Goal: Information Seeking & Learning: Learn about a topic

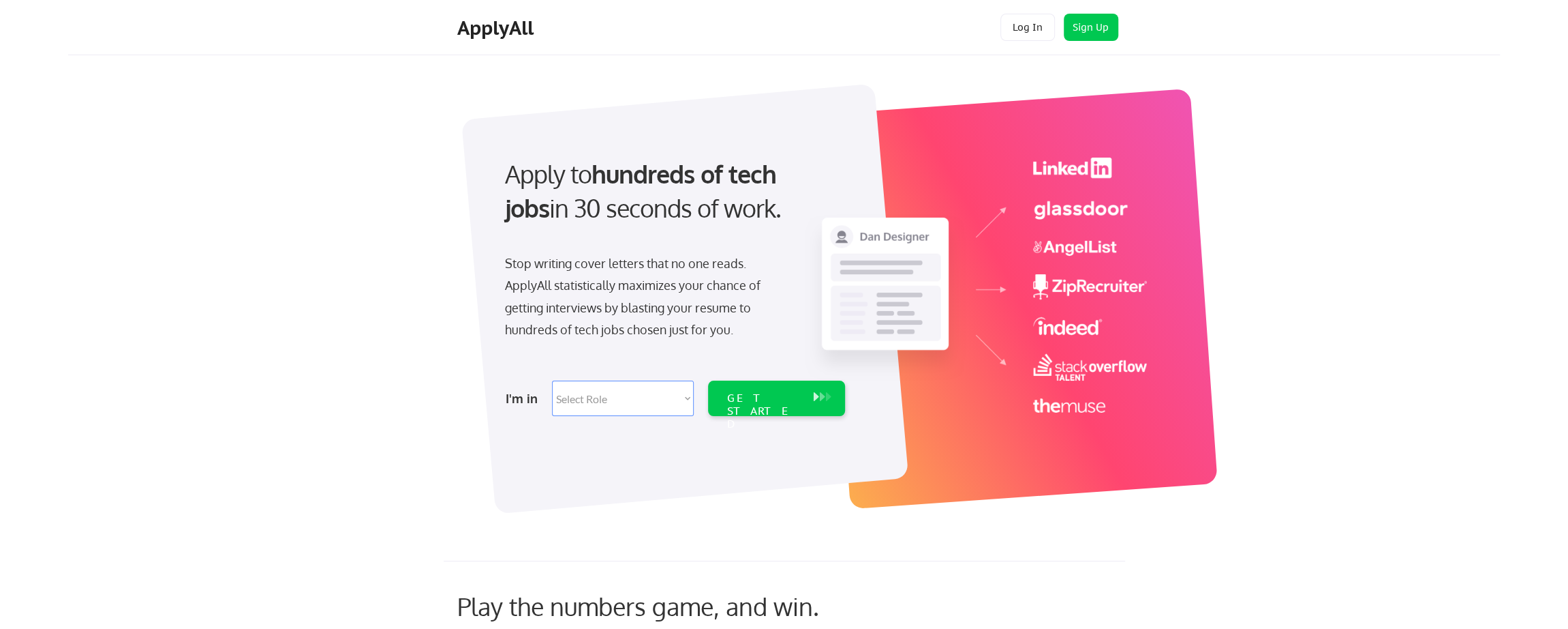
click at [638, 400] on select "Select Role Software Engineering Product Management Customer Success Sales UI/U…" at bounding box center [622, 398] width 142 height 35
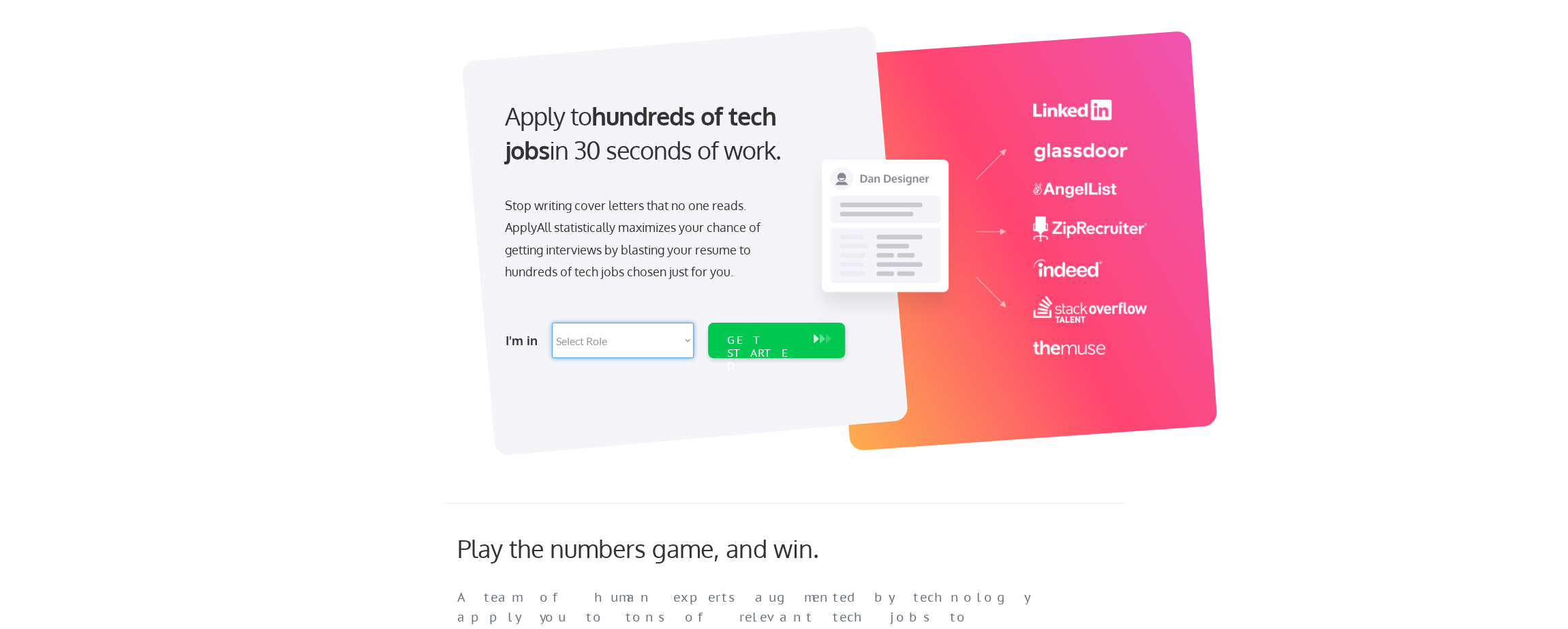
scroll to position [62, 0]
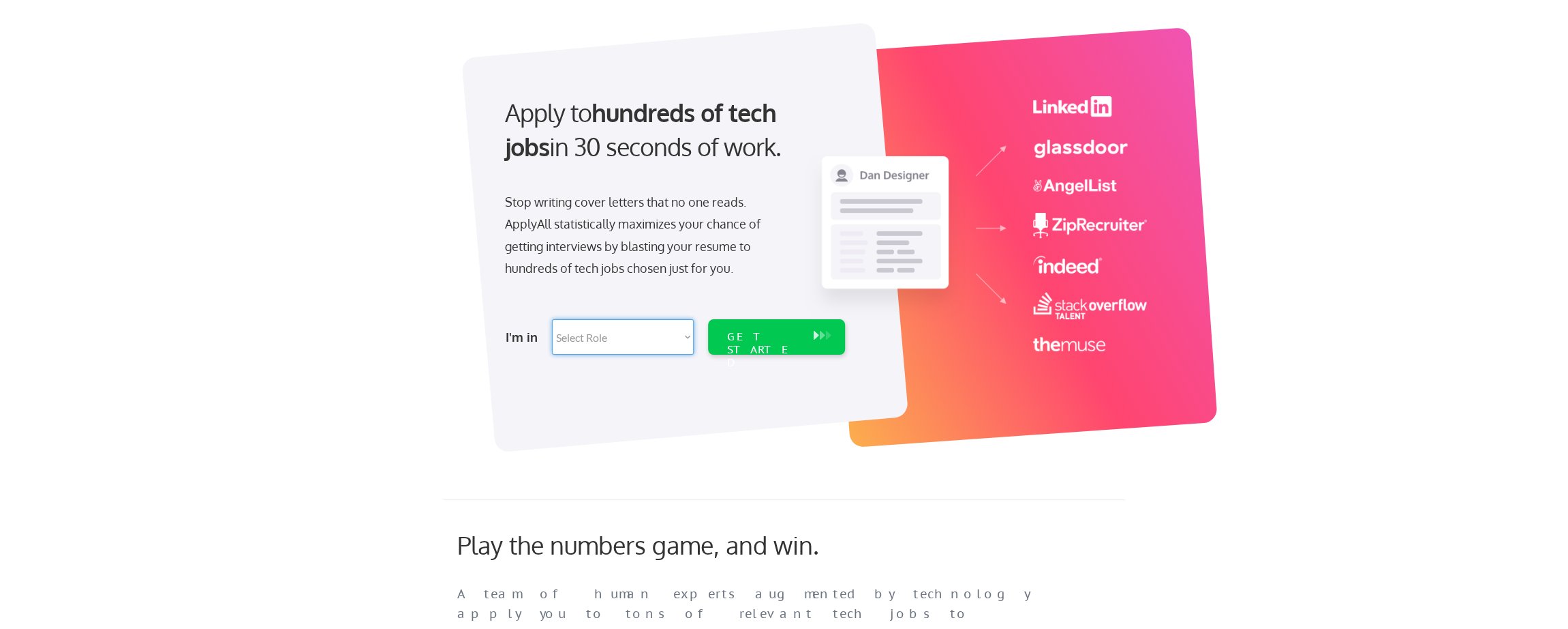
click at [596, 340] on select "Select Role Software Engineering Product Management Customer Success Sales UI/U…" at bounding box center [622, 337] width 142 height 35
select select ""technical_project_program_mgmt""
click at [552, 320] on select "Select Role Software Engineering Product Management Customer Success Sales UI/U…" at bounding box center [622, 337] width 142 height 35
select select ""technical_project_program_mgmt""
click at [742, 336] on div "GET STARTED" at bounding box center [763, 350] width 73 height 39
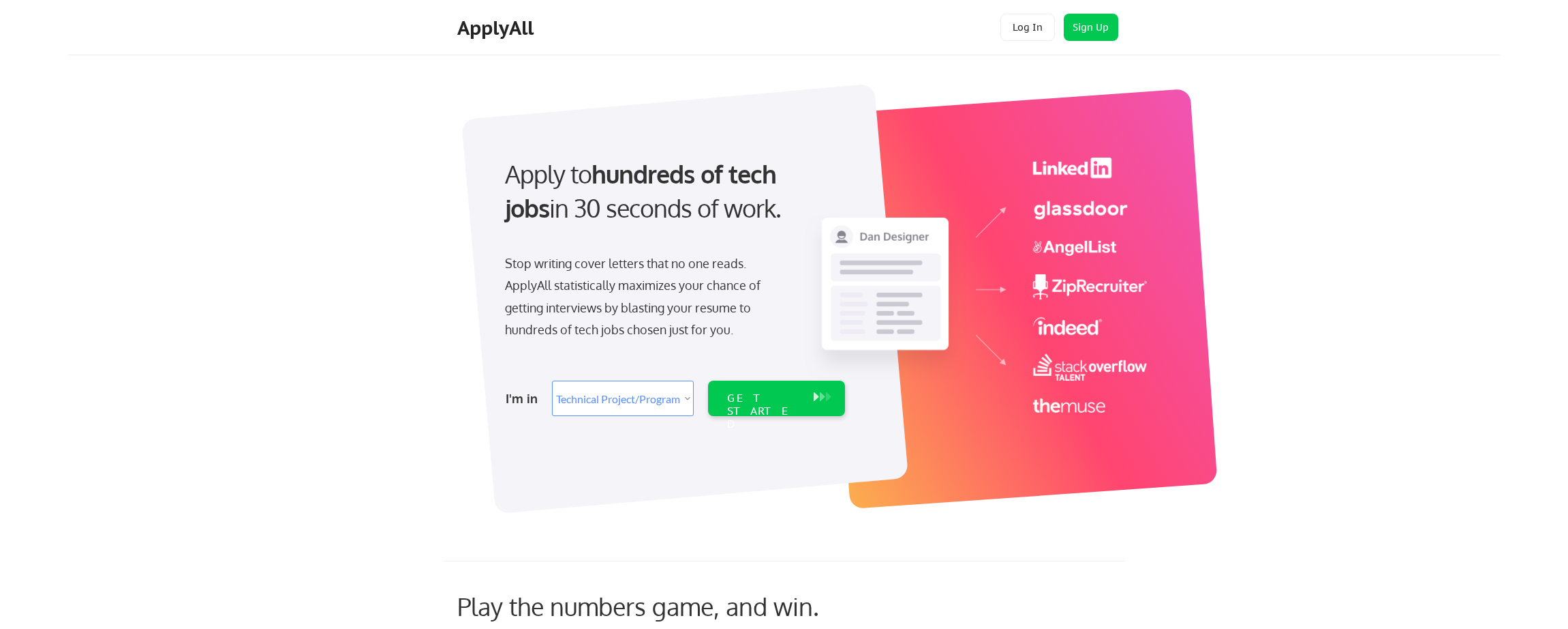
select select ""technical_project_program_mgmt""
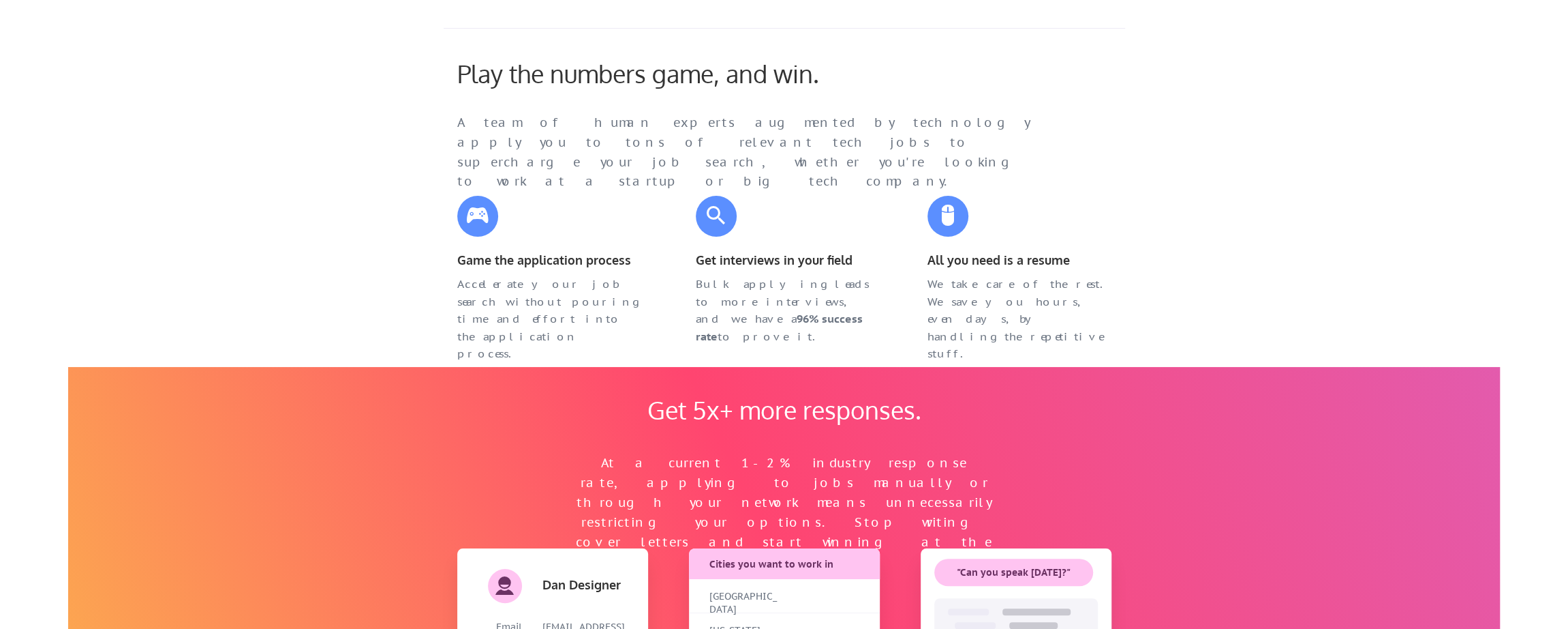
scroll to position [534, 0]
click at [320, 450] on div "Get 5x+ more responses. At a current 1-2% industry response rate, applying to j…" at bounding box center [784, 574] width 1432 height 416
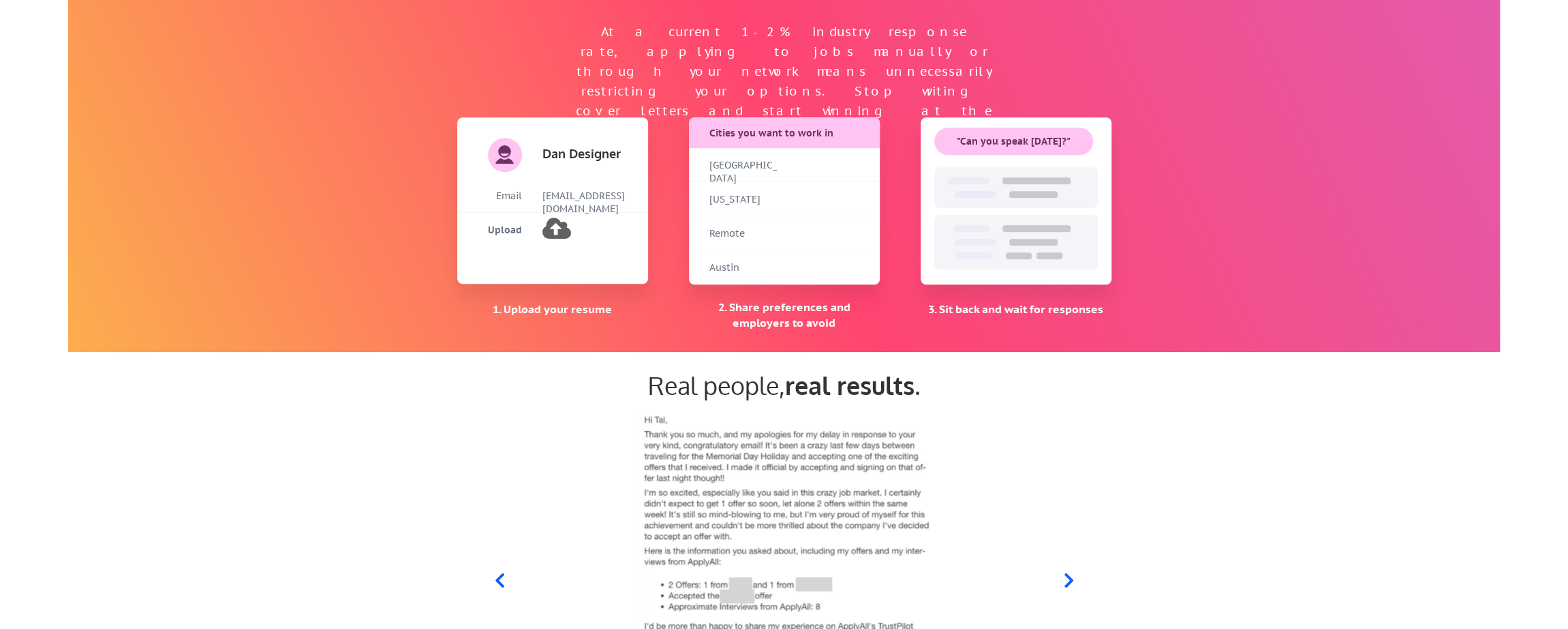
scroll to position [962, 0]
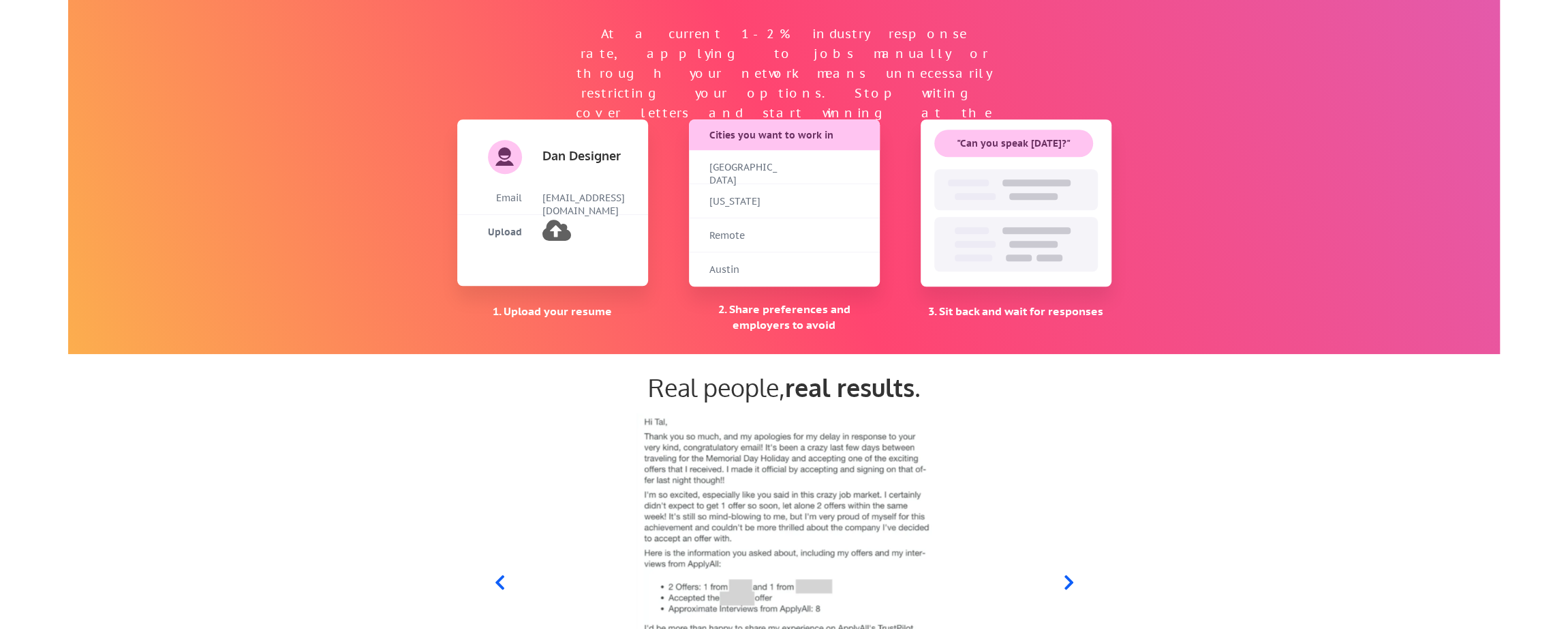
click at [796, 233] on div "Remote" at bounding box center [784, 235] width 191 height 34
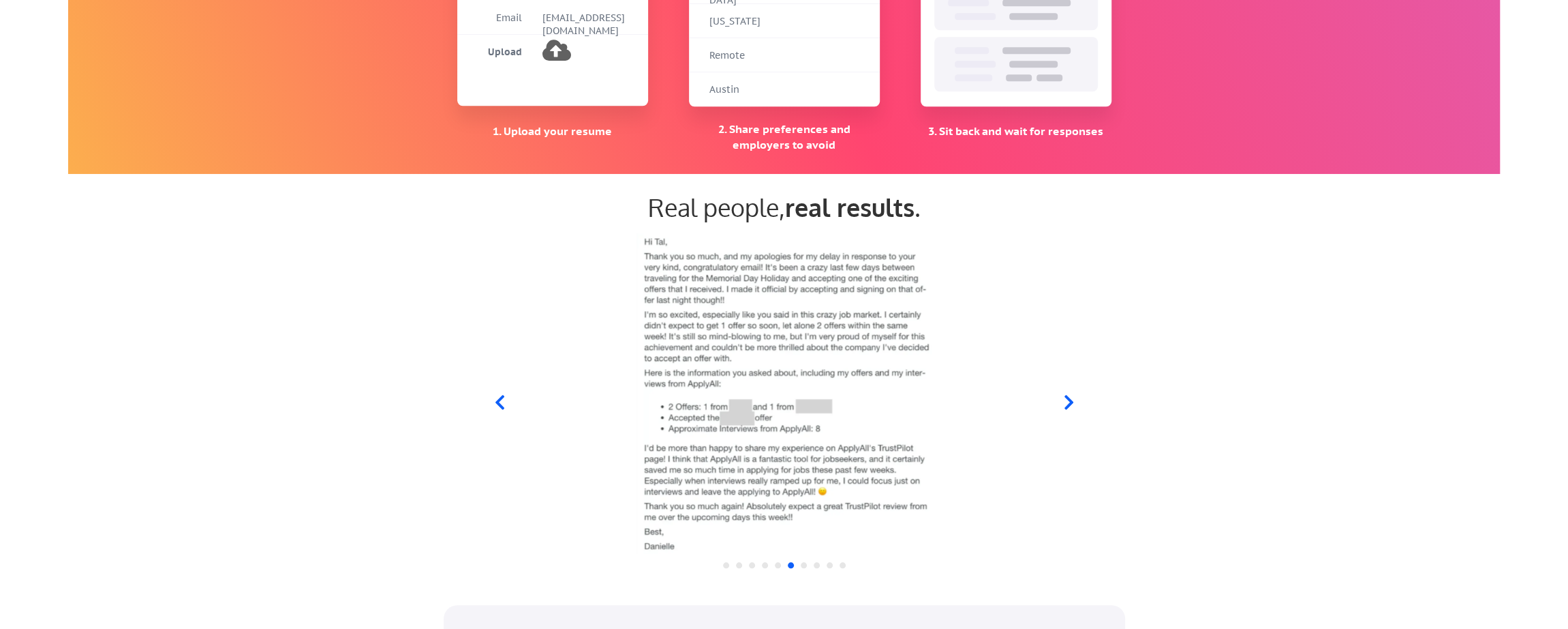
scroll to position [1143, 0]
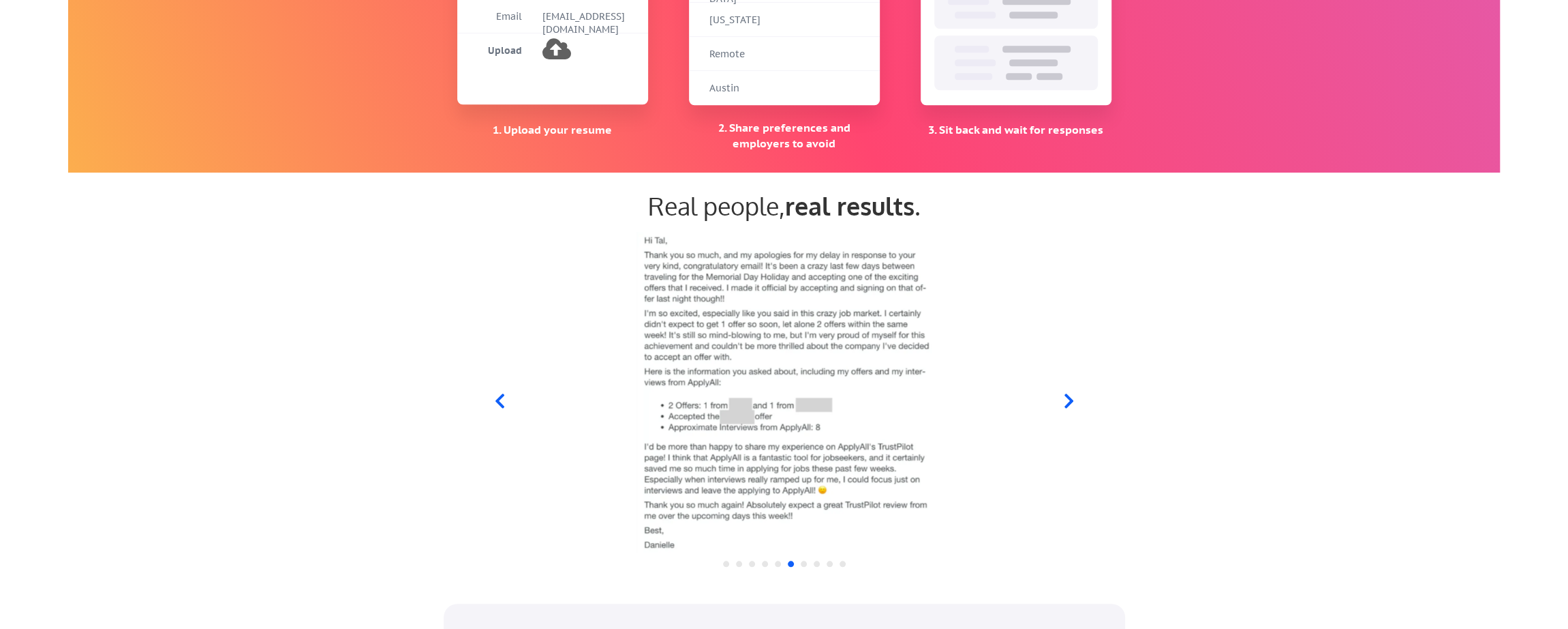
click at [520, 349] on div at bounding box center [783, 392] width 545 height 320
click at [380, 381] on div "Real people, real results ." at bounding box center [784, 391] width 1568 height 415
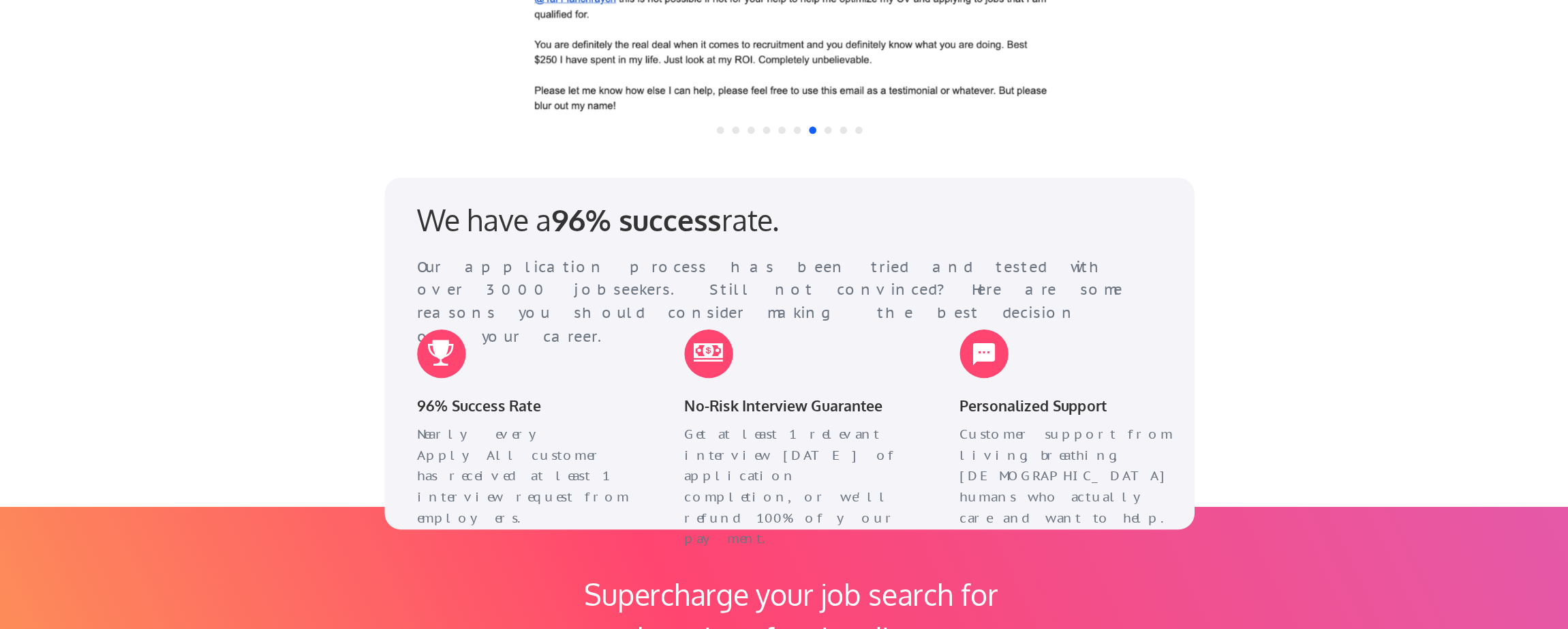
scroll to position [1498, 0]
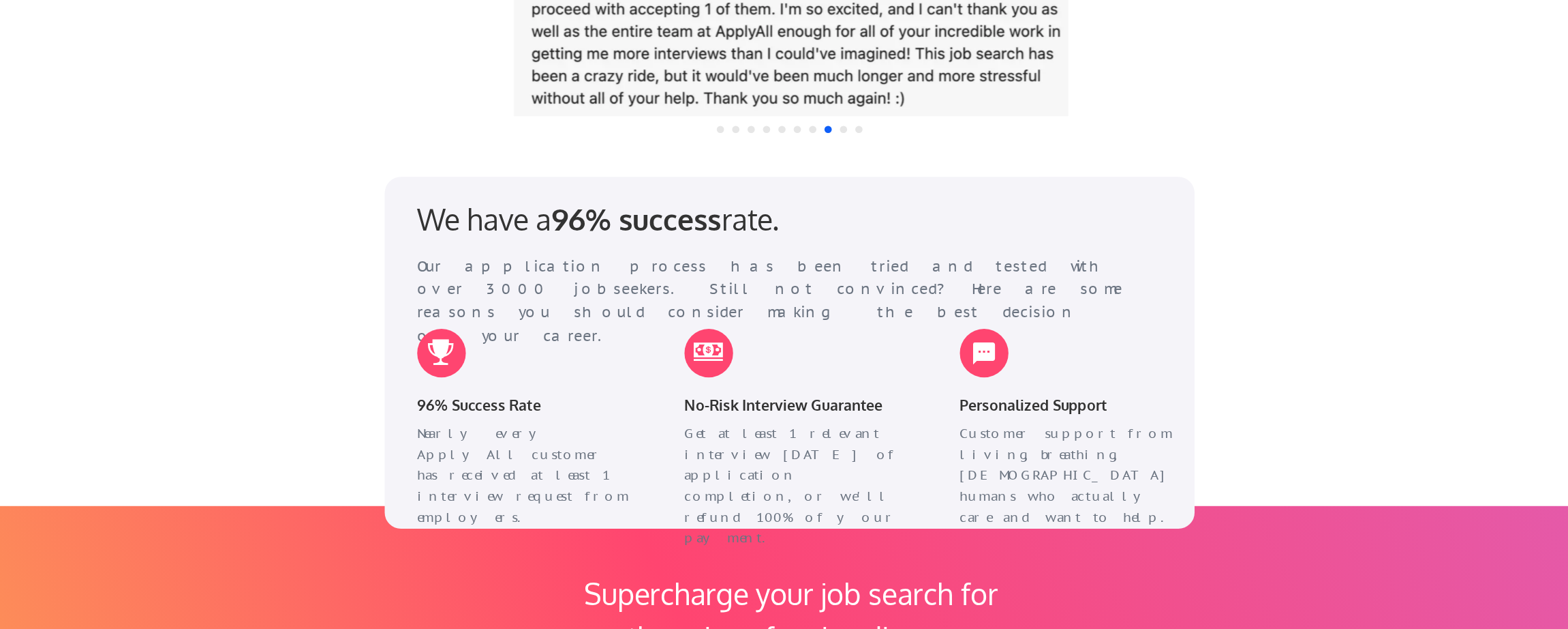
drag, startPoint x: 846, startPoint y: 527, endPoint x: 836, endPoint y: 525, distance: 10.2
click at [836, 525] on div "We have a 96% success rate. Our application process has been tried and tested w…" at bounding box center [785, 396] width 682 height 296
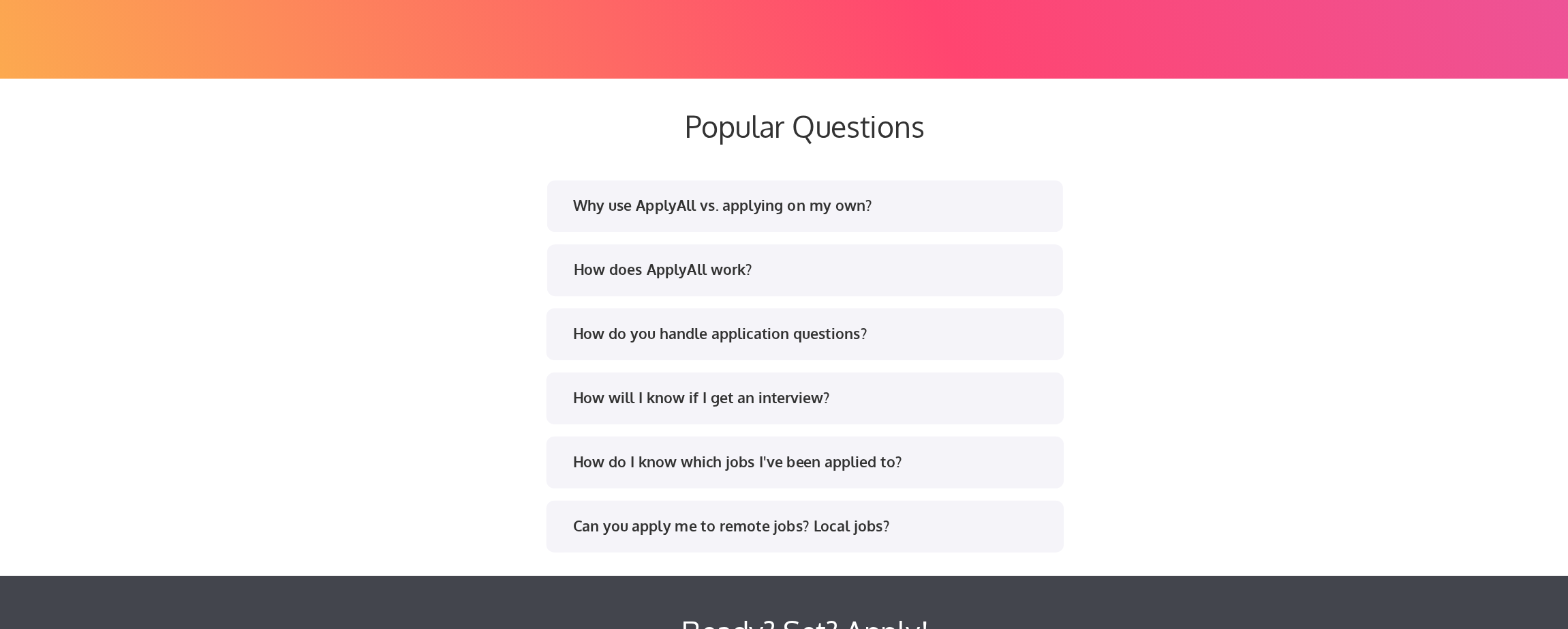
scroll to position [2440, 0]
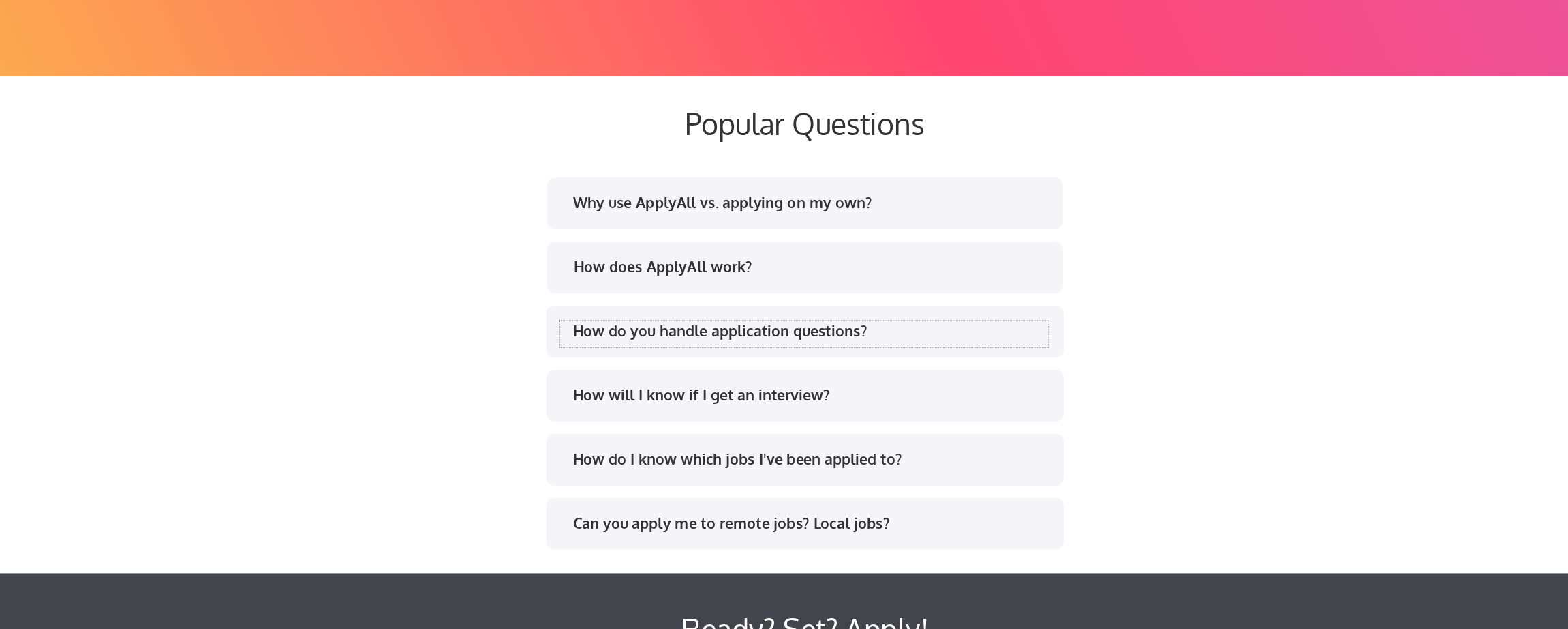
click at [727, 381] on div "How do you handle application questions?" at bounding box center [789, 378] width 400 height 17
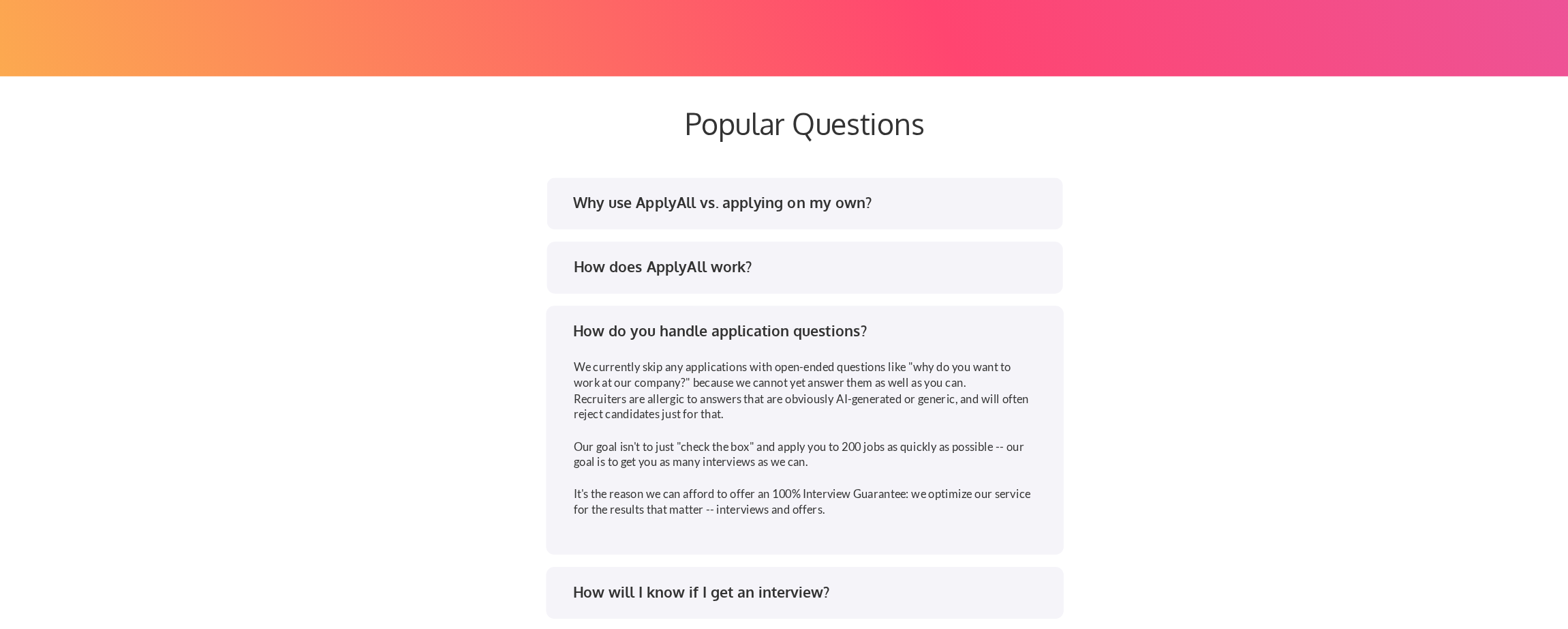
drag, startPoint x: 728, startPoint y: 467, endPoint x: 591, endPoint y: 450, distance: 138.1
click at [591, 450] on div "We currently skip any applications with open-ended questions like "why do you w…" at bounding box center [785, 469] width 391 height 134
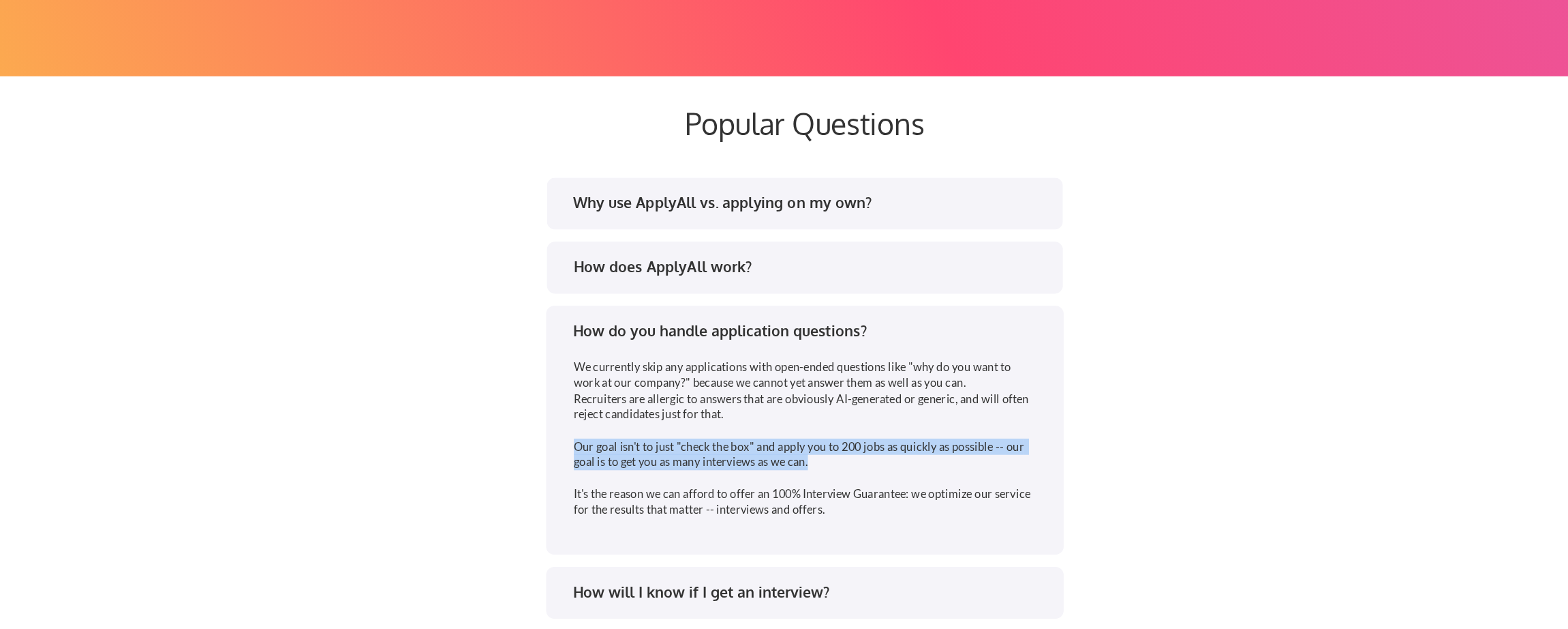
drag, startPoint x: 776, startPoint y: 504, endPoint x: 583, endPoint y: 493, distance: 193.3
click at [583, 493] on div "We currently skip any applications with open-ended questions like "why do you w…" at bounding box center [779, 475] width 402 height 166
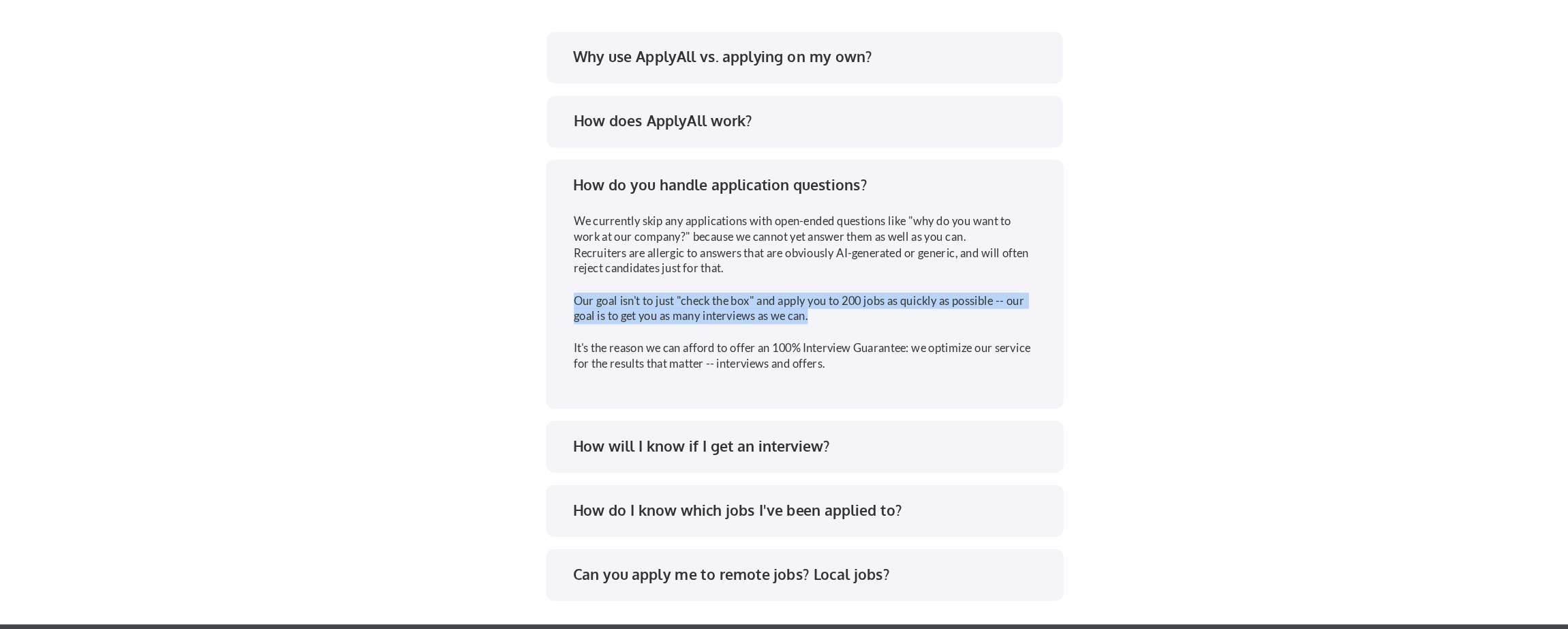
scroll to position [2565, 0]
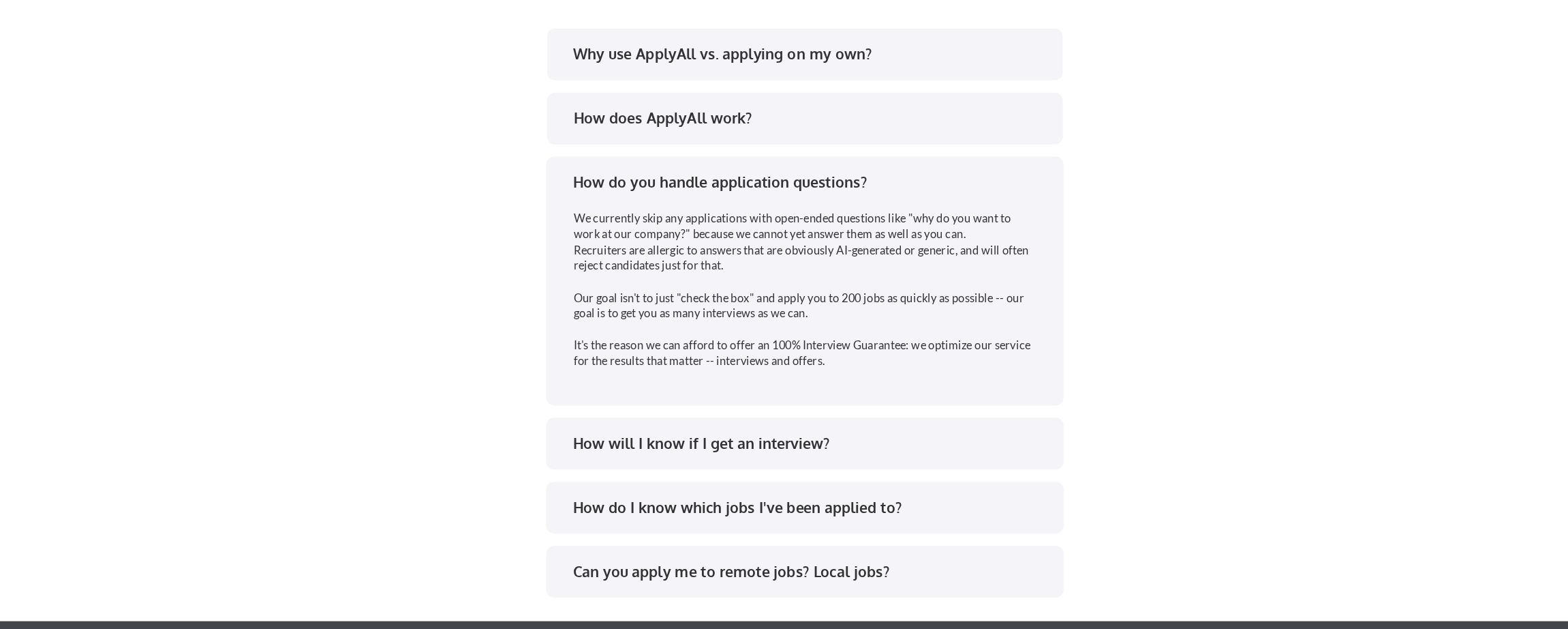
click at [598, 483] on div "How will I know if I get an interview?" at bounding box center [783, 474] width 411 height 22
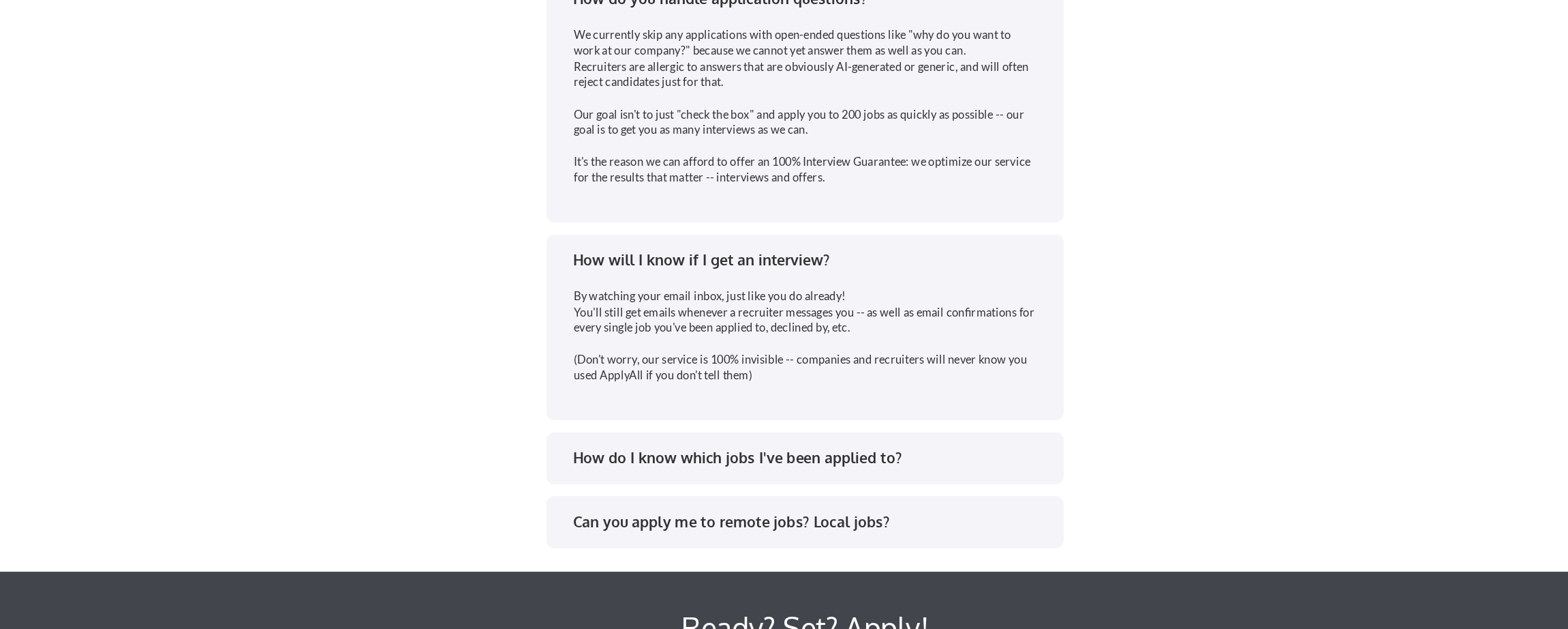
scroll to position [2724, 0]
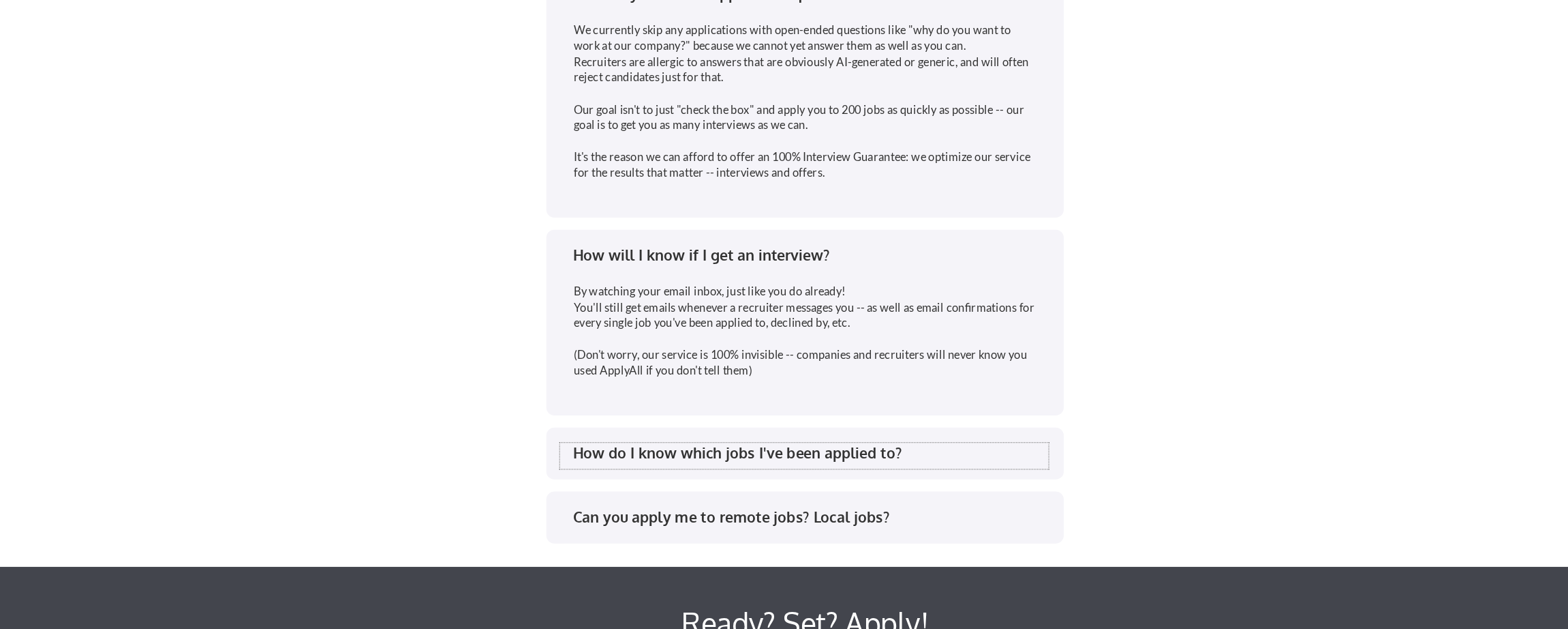
click at [599, 488] on div "How do I know which jobs I've been applied to?" at bounding box center [789, 480] width 400 height 17
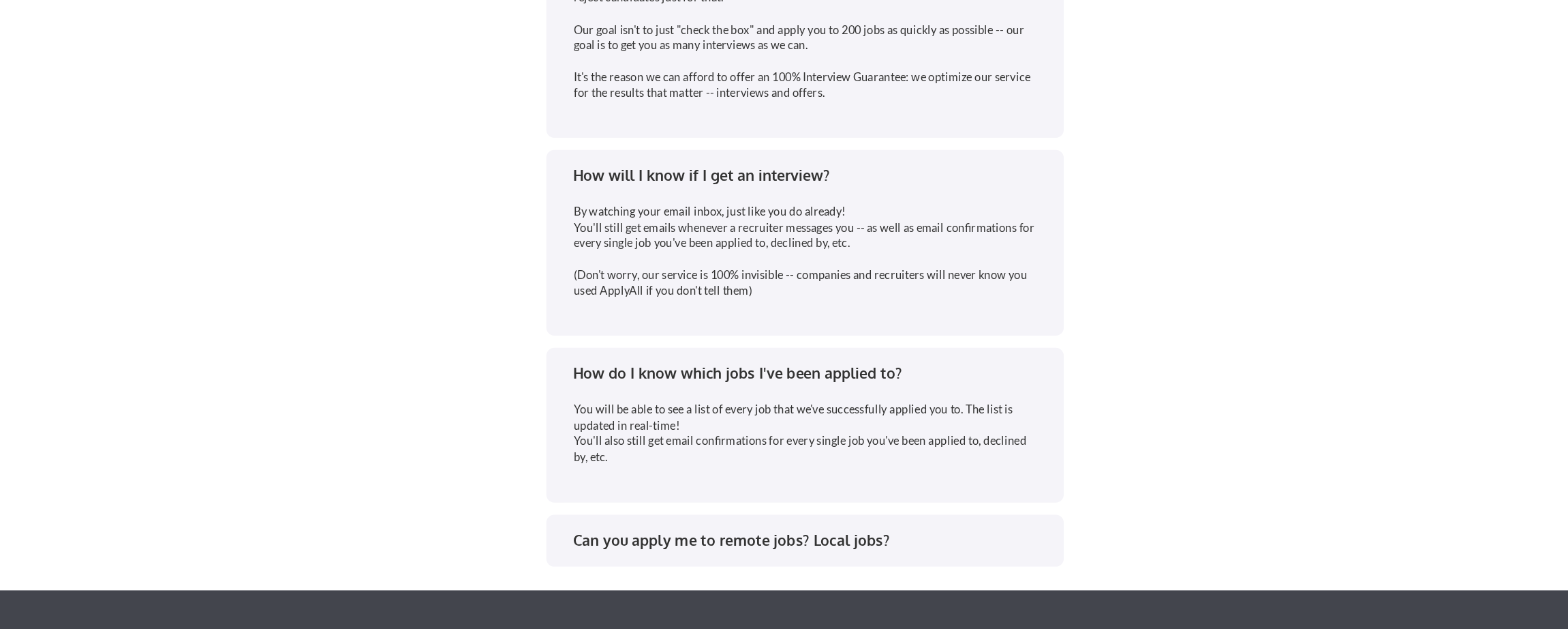
scroll to position [2795, 0]
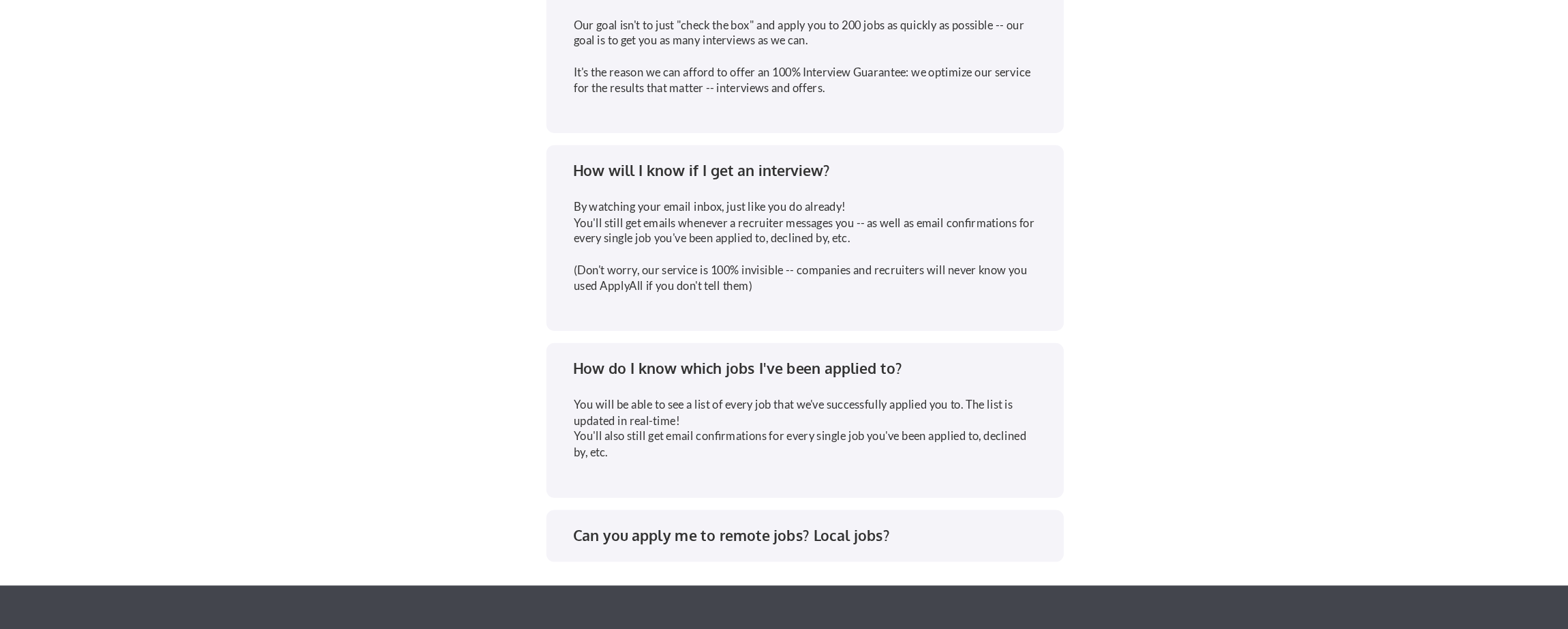
click at [608, 546] on div "Can you apply me to remote jobs? Local jobs?" at bounding box center [789, 550] width 400 height 17
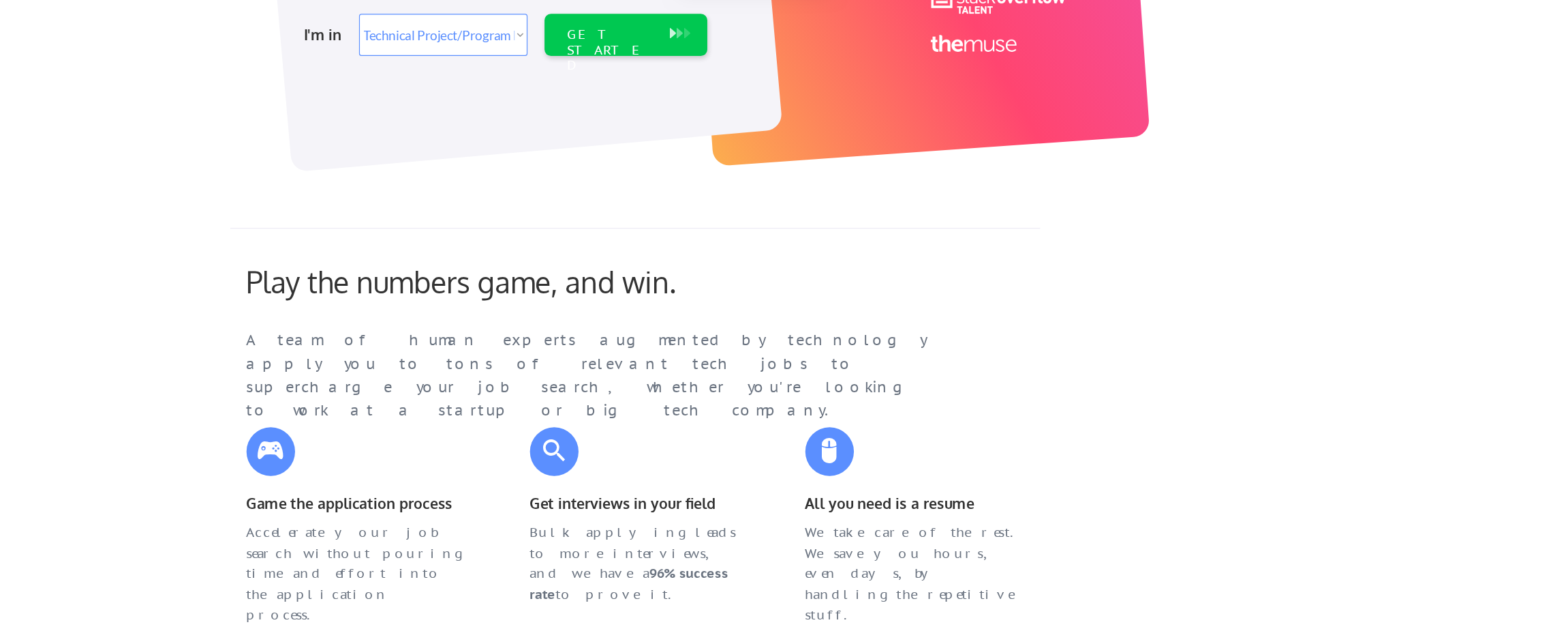
scroll to position [0, 0]
